Goal: Information Seeking & Learning: Learn about a topic

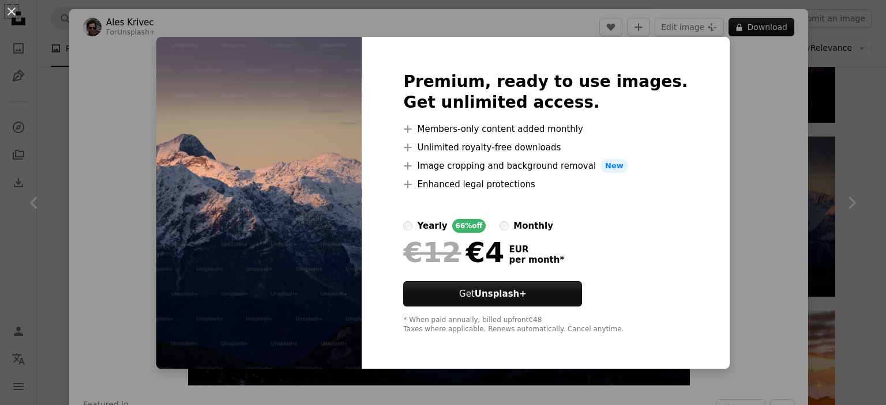
scroll to position [0, 130]
click at [750, 55] on div "An X shape Premium, ready to use images. Get unlimited access. A plus sign Memb…" at bounding box center [443, 202] width 886 height 405
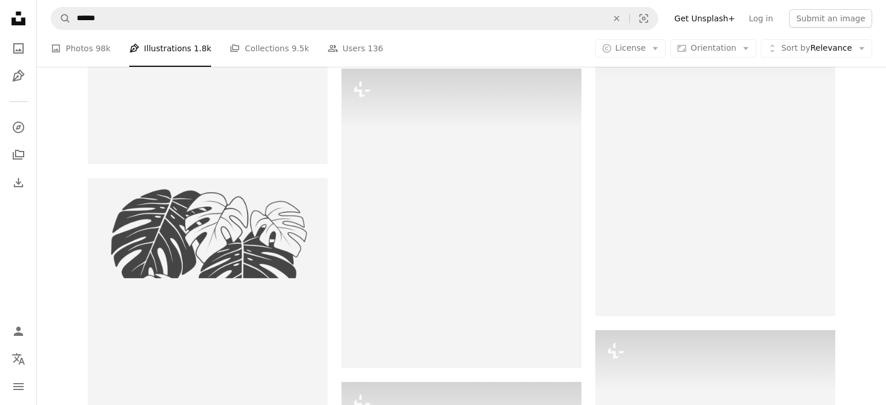
scroll to position [1522, 0]
